Goal: Information Seeking & Learning: Learn about a topic

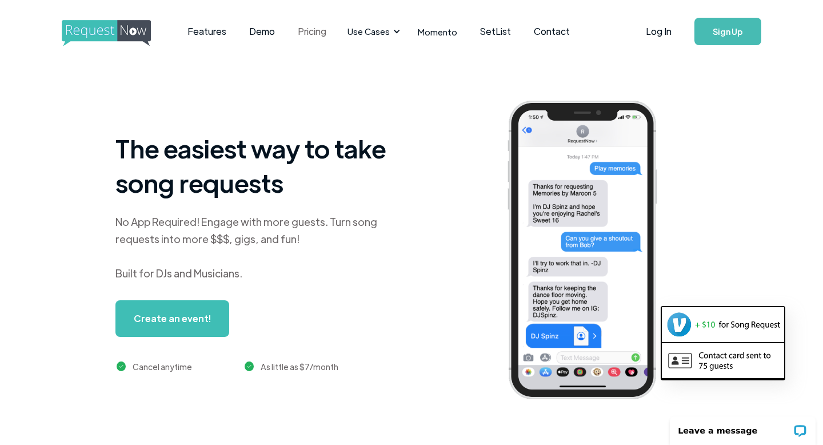
click at [310, 35] on link "Pricing" at bounding box center [311, 31] width 51 height 35
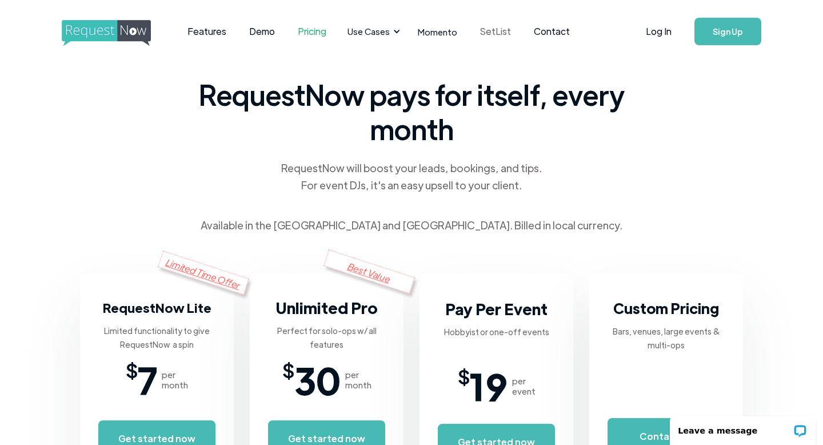
click at [486, 36] on link "SetList" at bounding box center [496, 31] width 54 height 35
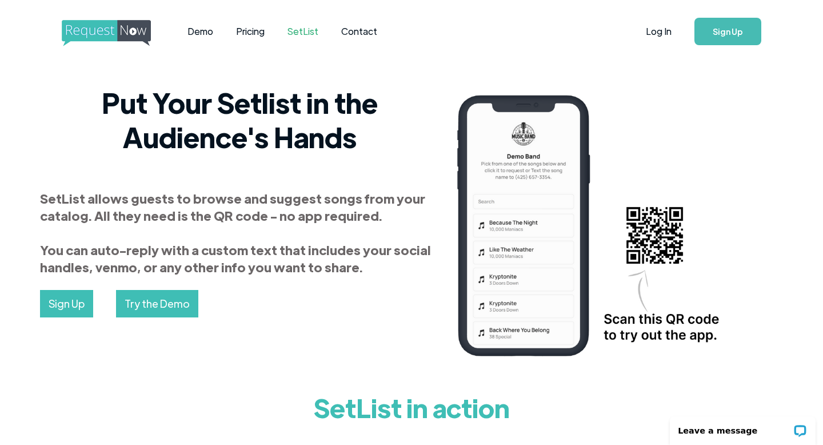
click at [126, 30] on img "home" at bounding box center [117, 33] width 110 height 26
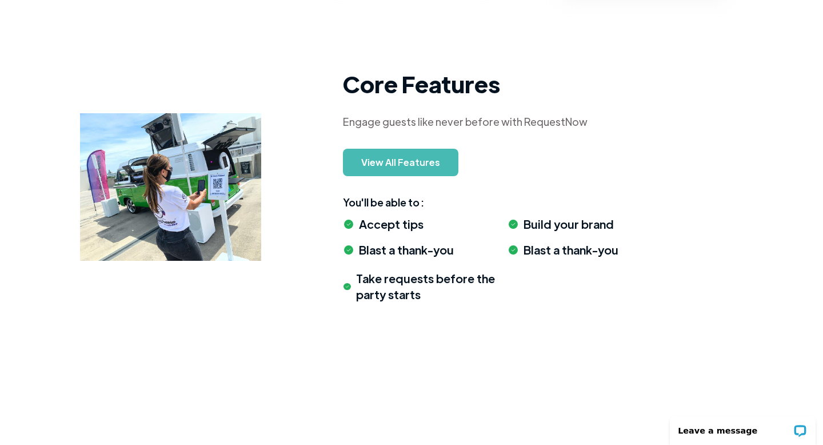
scroll to position [1033, 0]
